Goal: Task Accomplishment & Management: Complete application form

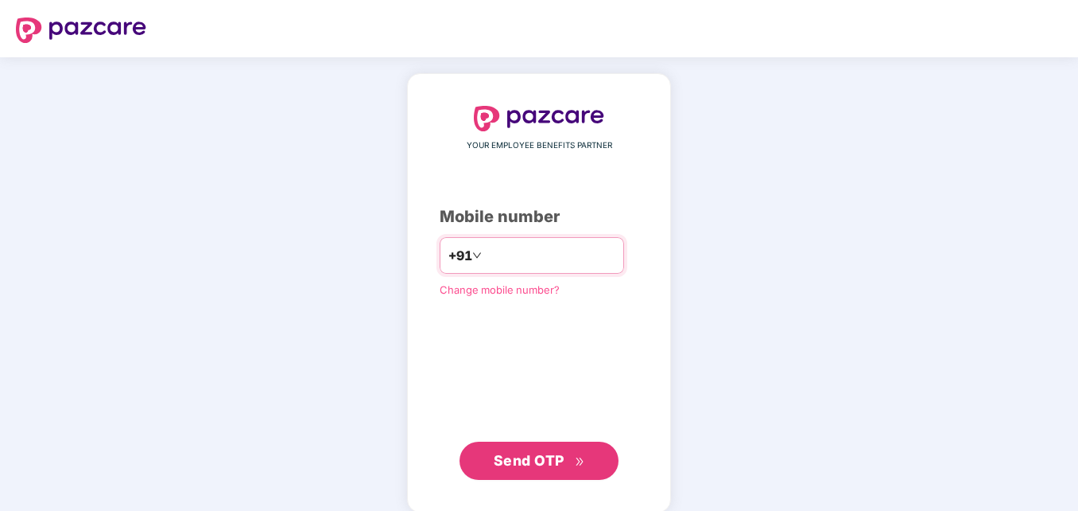
click at [488, 247] on input "number" at bounding box center [550, 255] width 130 height 25
click at [485, 256] on input "**********" at bounding box center [550, 255] width 130 height 25
type input "**********"
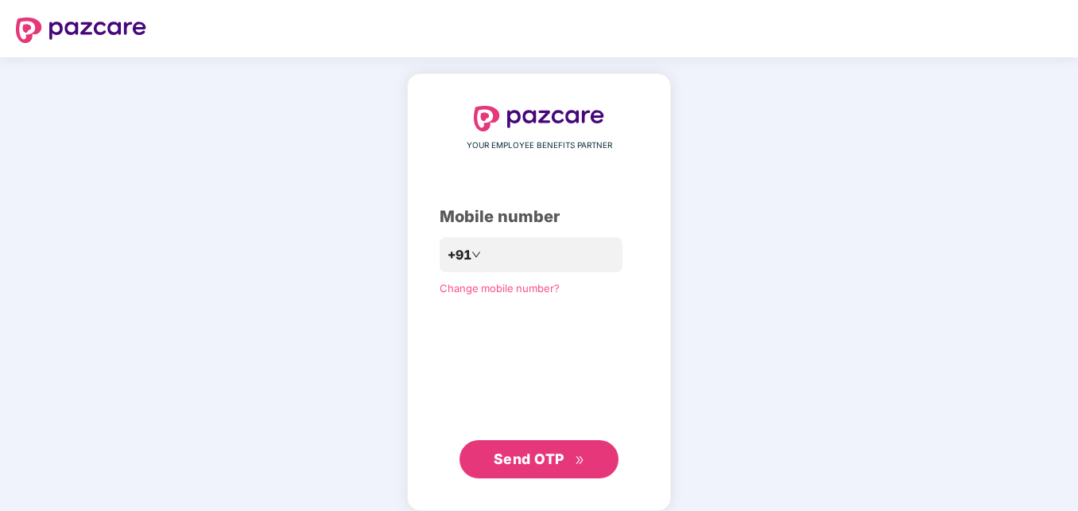
click at [531, 468] on span "Send OTP" at bounding box center [539, 459] width 91 height 22
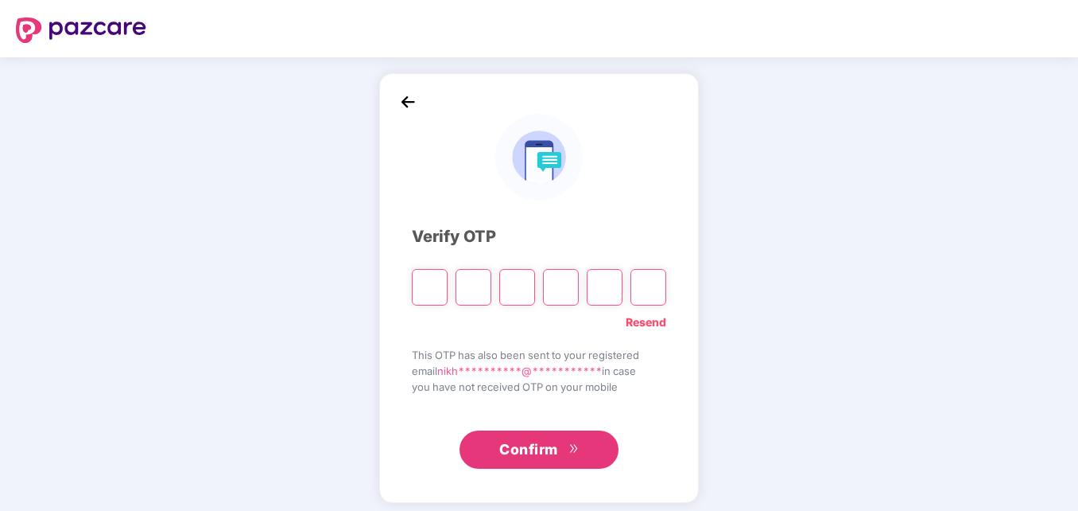
click at [425, 278] on input "Please enter verification code. Digit 1" at bounding box center [430, 287] width 36 height 37
type input "*"
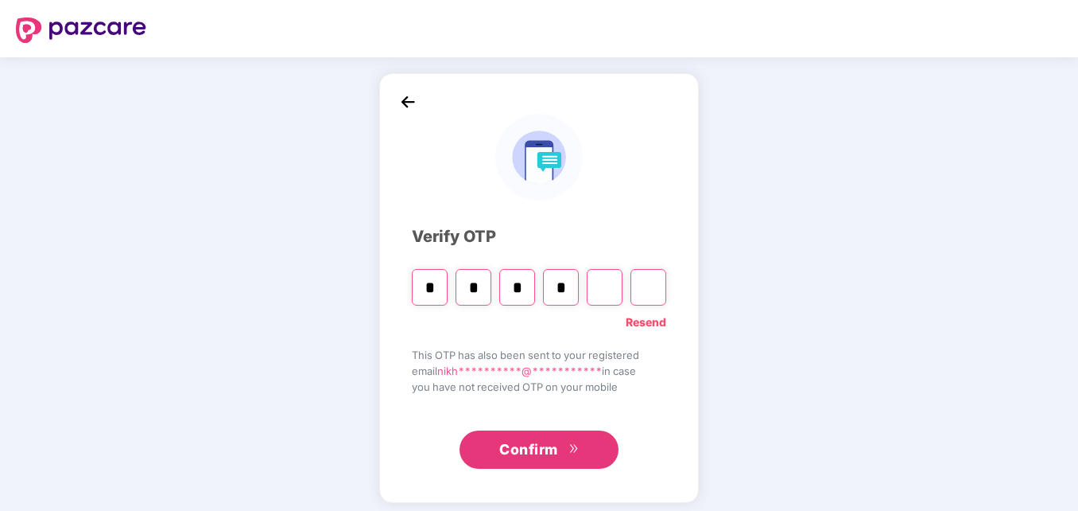
type input "*"
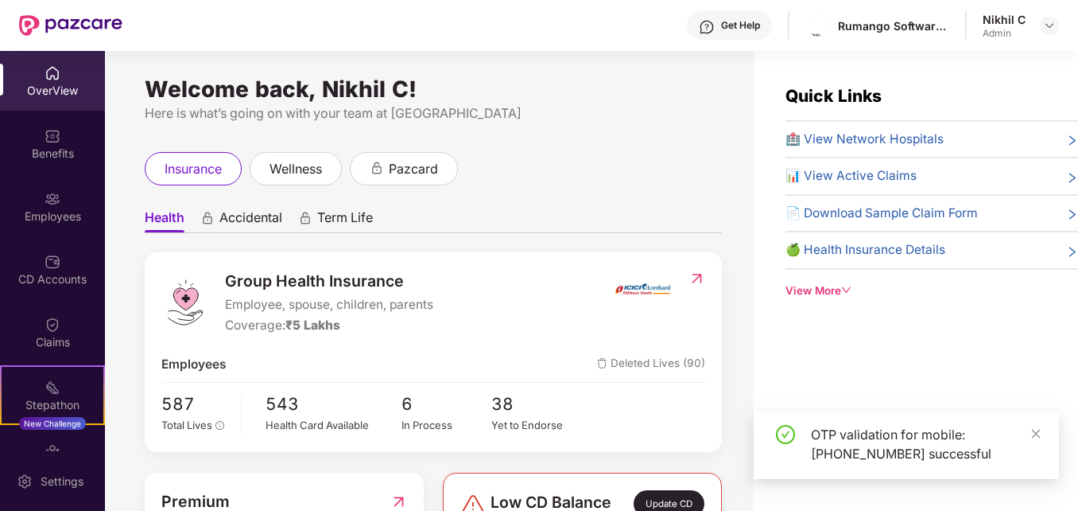
click at [705, 214] on ul "Health Accidental Term Life" at bounding box center [433, 217] width 577 height 32
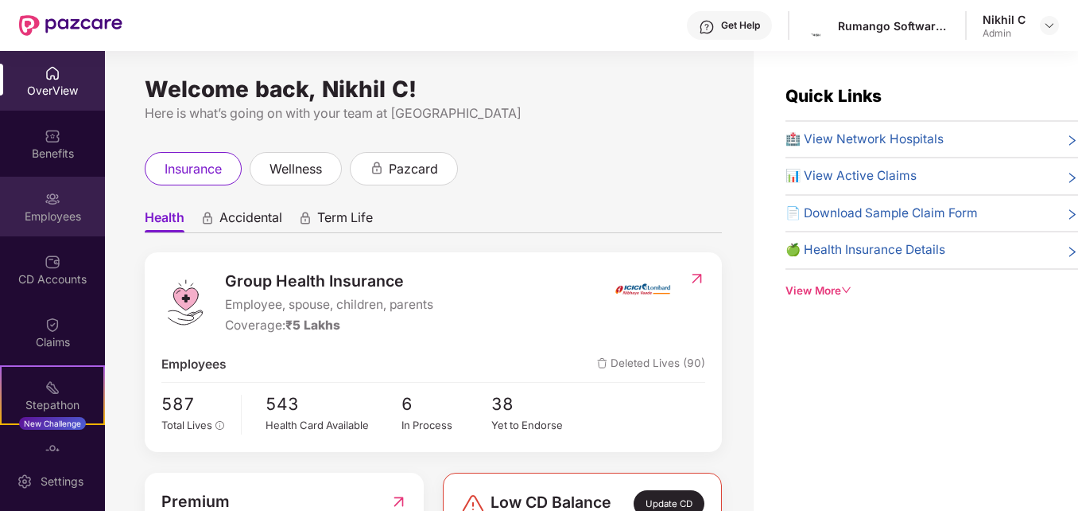
click at [39, 207] on div "Employees" at bounding box center [52, 207] width 105 height 60
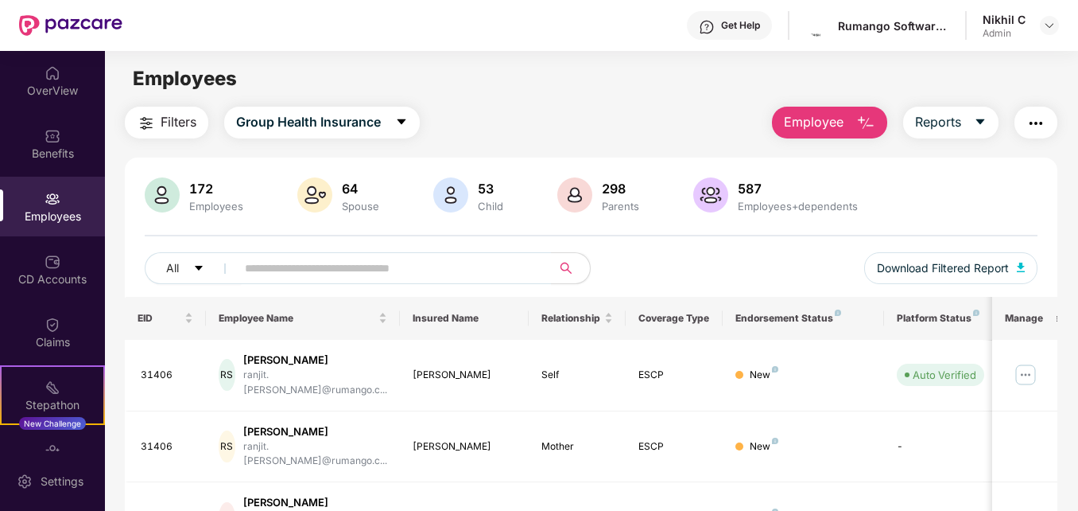
click at [868, 120] on img "button" at bounding box center [866, 123] width 19 height 19
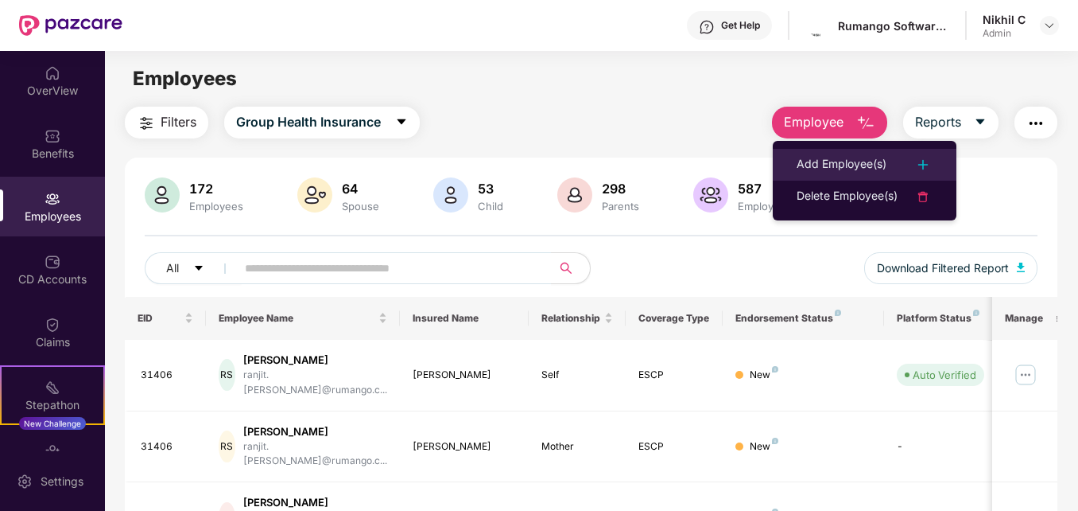
click at [833, 169] on div "Add Employee(s)" at bounding box center [842, 164] width 90 height 19
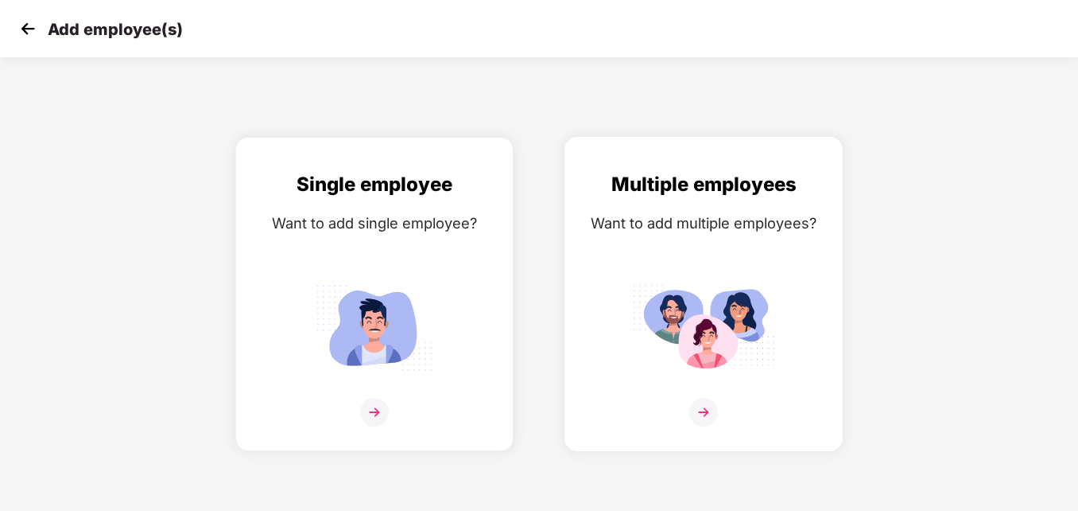
click at [732, 340] on img at bounding box center [703, 327] width 143 height 99
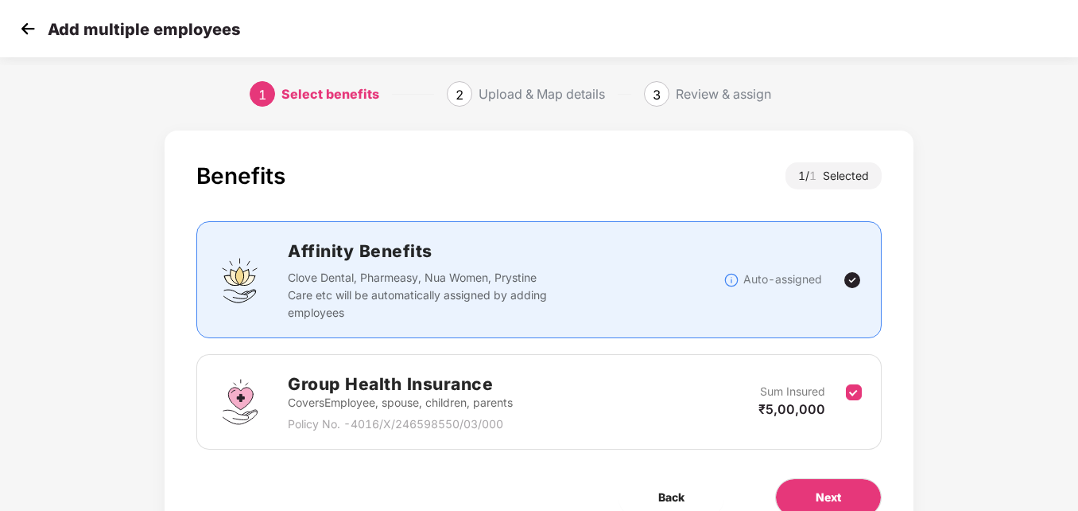
scroll to position [77, 0]
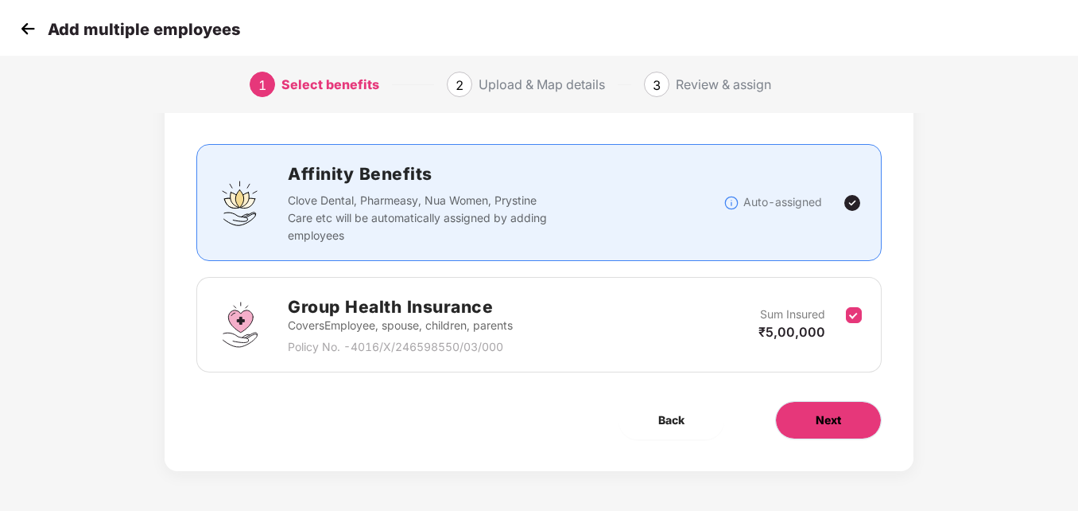
click at [833, 412] on span "Next" at bounding box center [828, 419] width 25 height 17
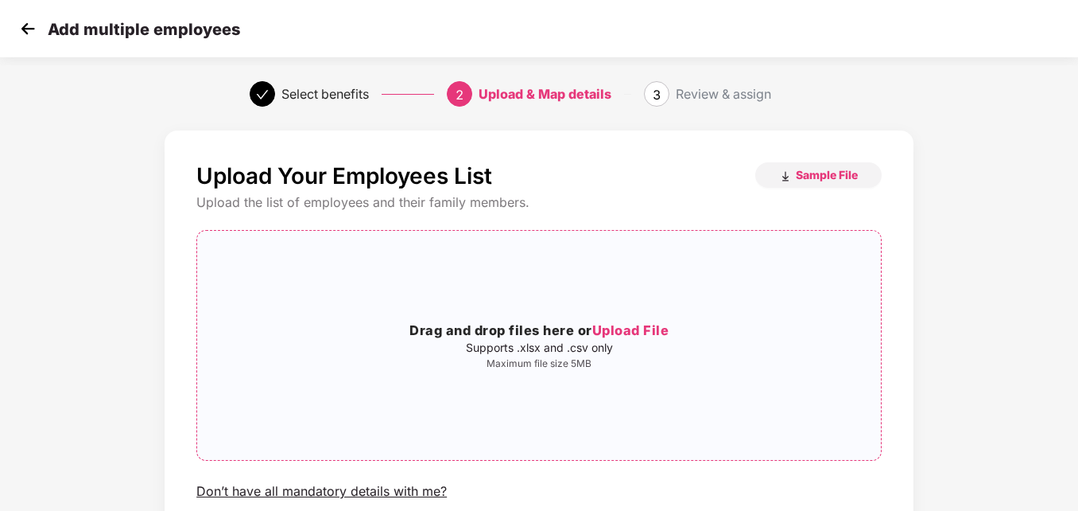
click at [607, 332] on span "Upload File" at bounding box center [630, 330] width 77 height 16
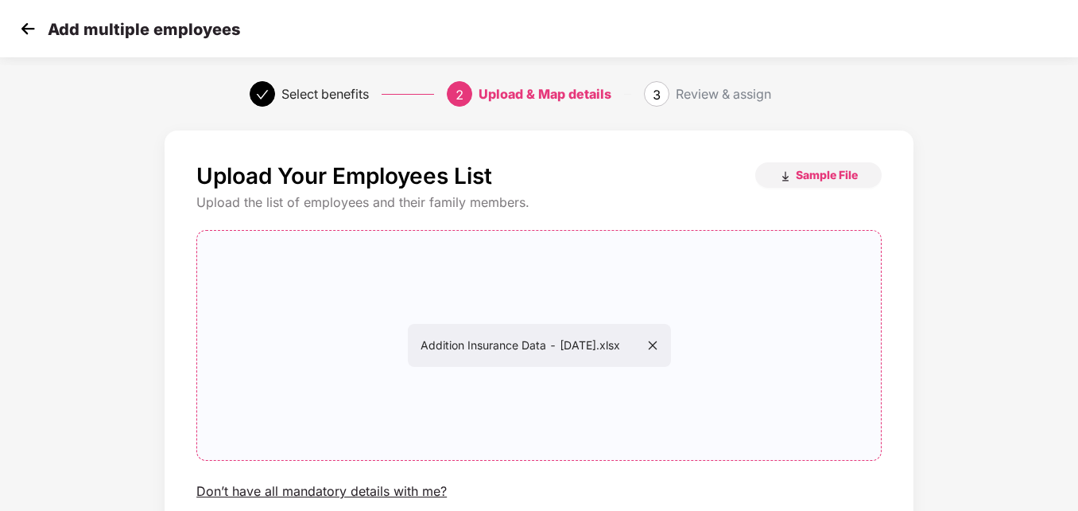
scroll to position [128, 0]
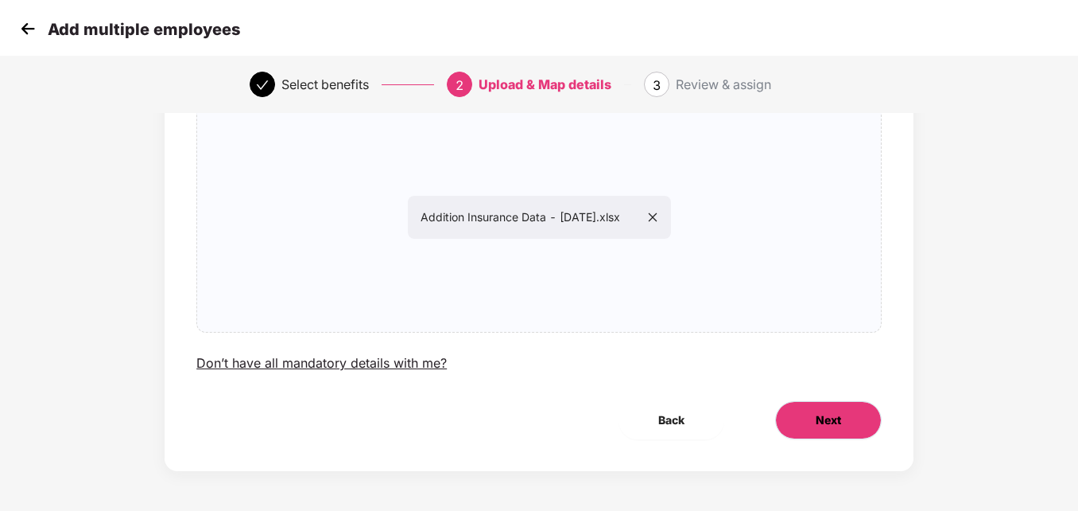
click at [816, 414] on span "Next" at bounding box center [828, 419] width 25 height 17
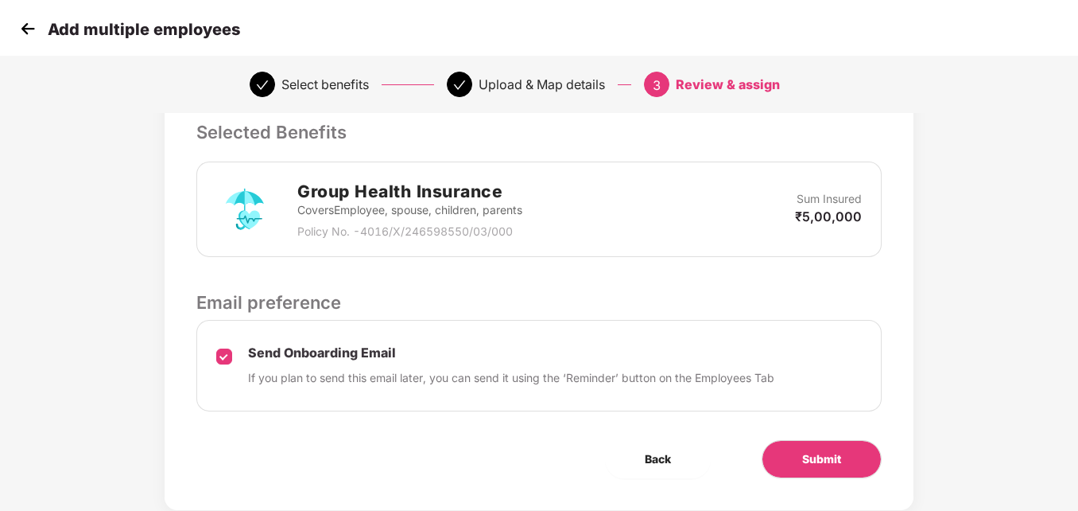
scroll to position [394, 0]
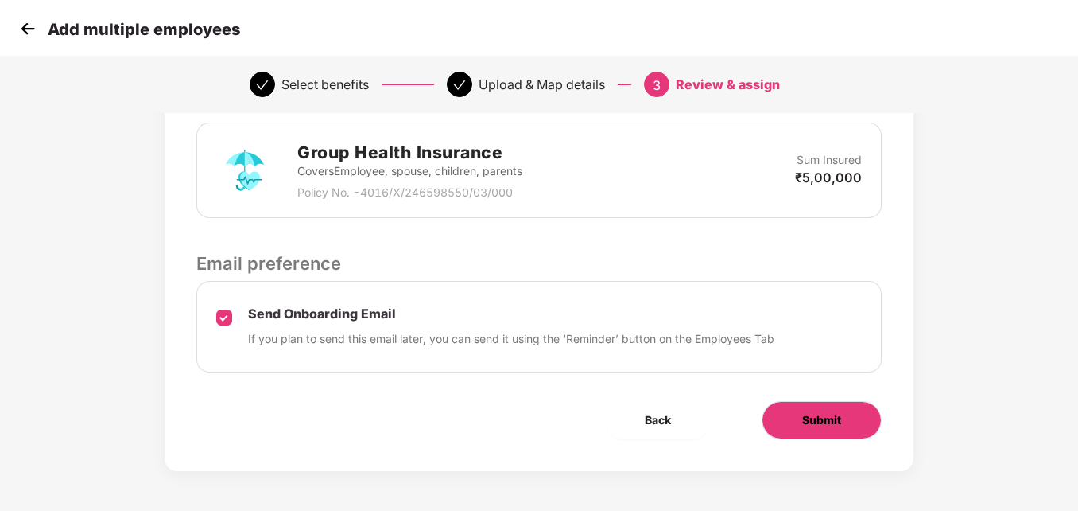
click at [834, 421] on span "Submit" at bounding box center [821, 419] width 39 height 17
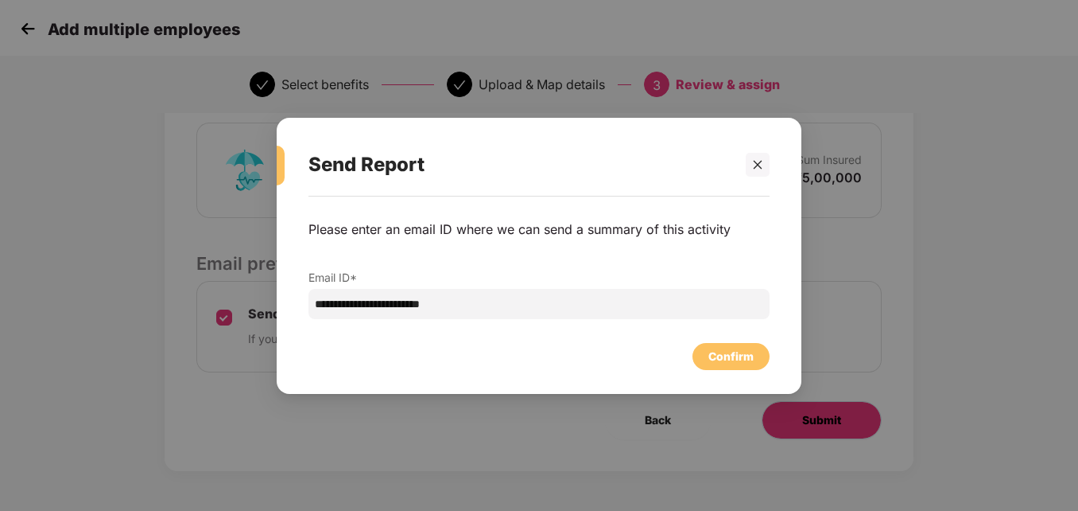
scroll to position [0, 0]
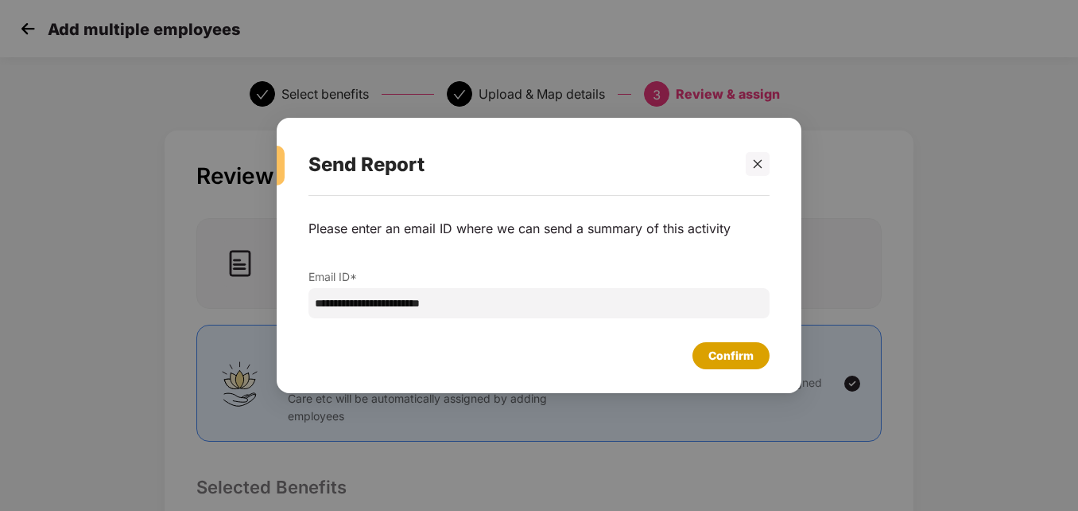
click at [708, 356] on div "Confirm" at bounding box center [731, 355] width 77 height 27
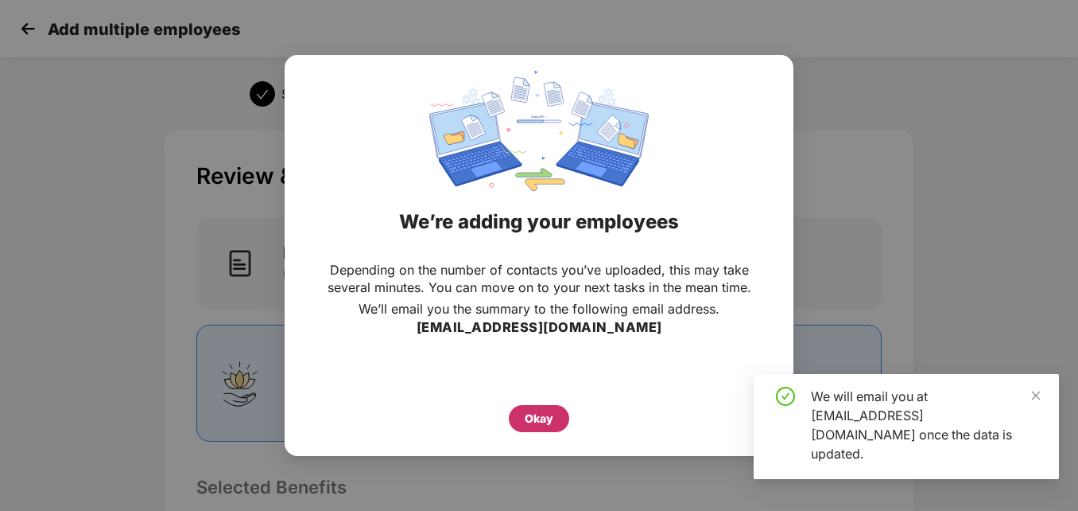
click at [555, 417] on div "Okay" at bounding box center [539, 418] width 60 height 27
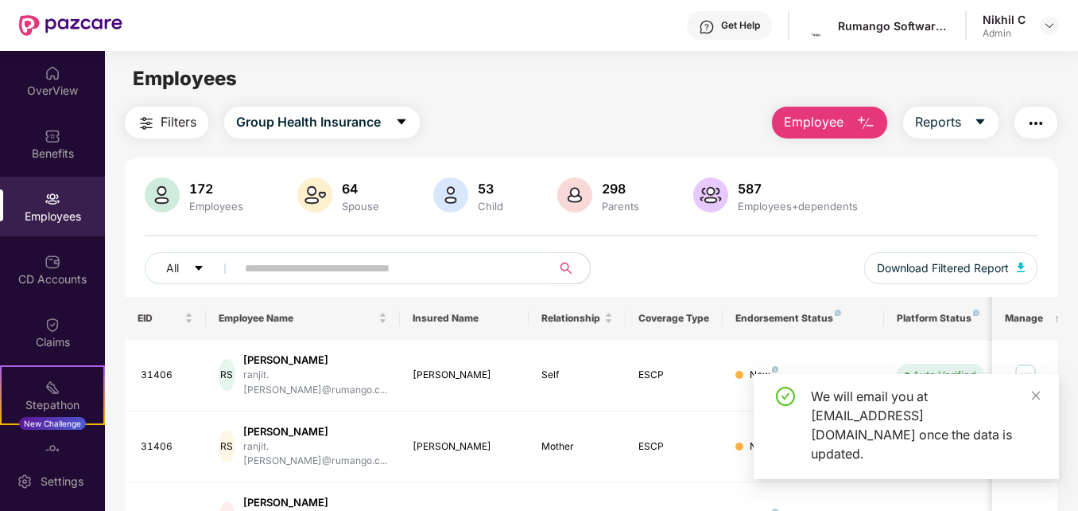
click at [309, 265] on input "text" at bounding box center [387, 268] width 285 height 24
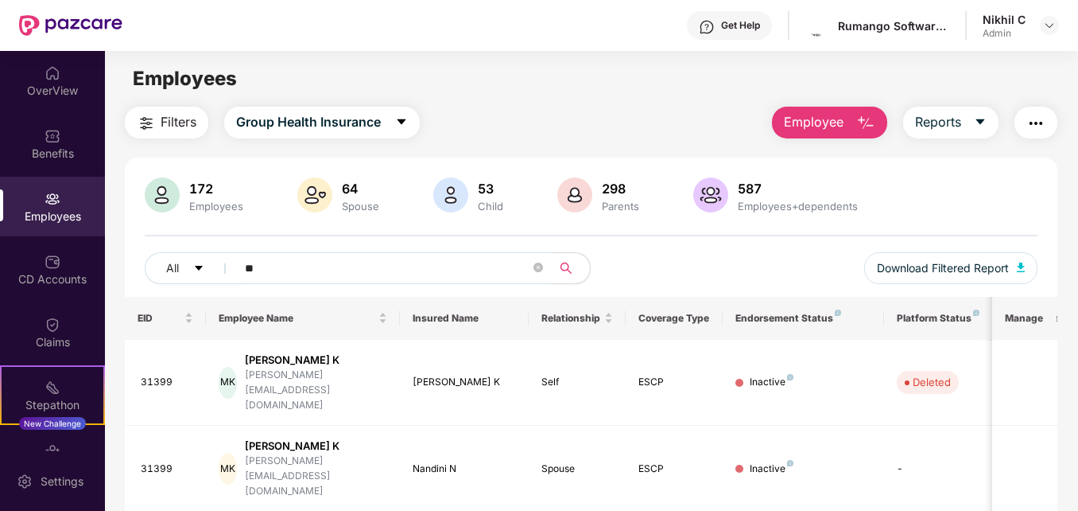
type input "*"
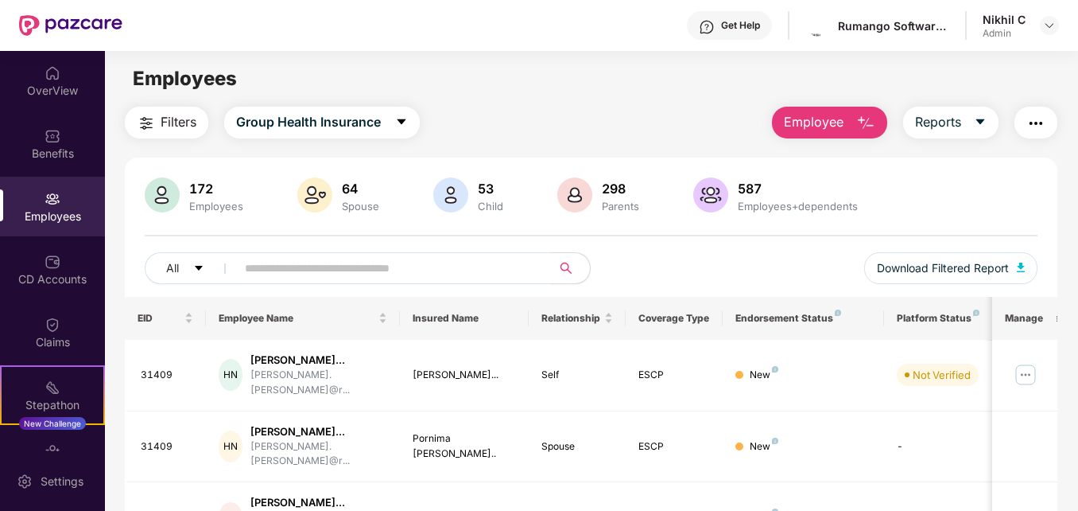
click at [602, 99] on main "Employees Filters Group Health Insurance Employee Reports 172 Employees 64 Spou…" at bounding box center [591, 306] width 973 height 511
click at [612, 112] on div "Filters Group Health Insurance Employee Reports" at bounding box center [591, 123] width 932 height 32
